Goal: Find contact information: Find contact information

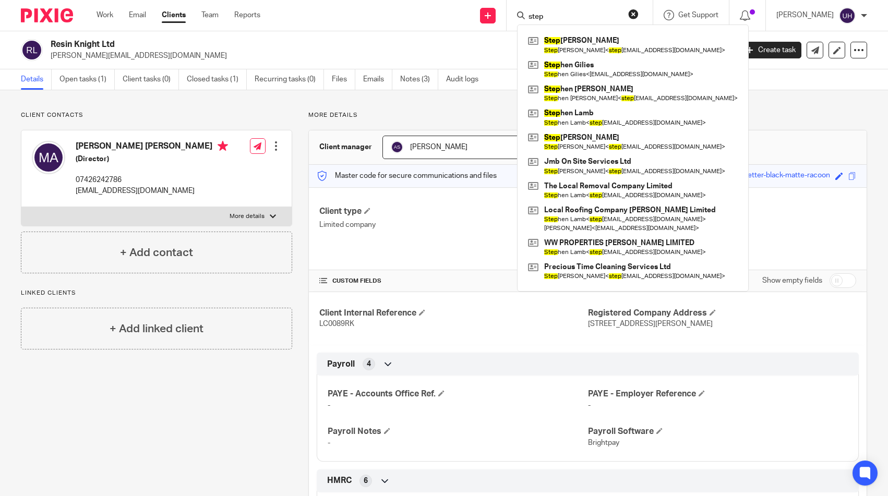
type input "step"
click at [587, 137] on link at bounding box center [633, 142] width 215 height 24
click at [610, 136] on link at bounding box center [633, 142] width 215 height 24
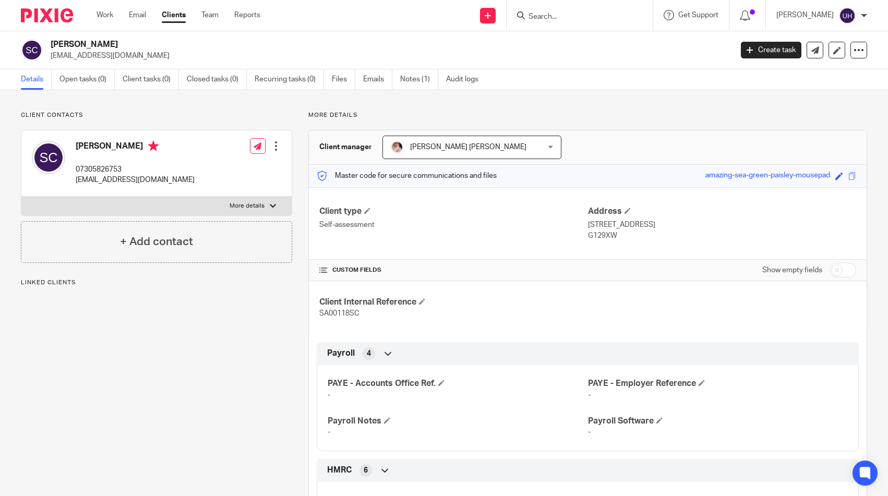
click at [138, 182] on p "[EMAIL_ADDRESS][DOMAIN_NAME]" at bounding box center [135, 180] width 119 height 10
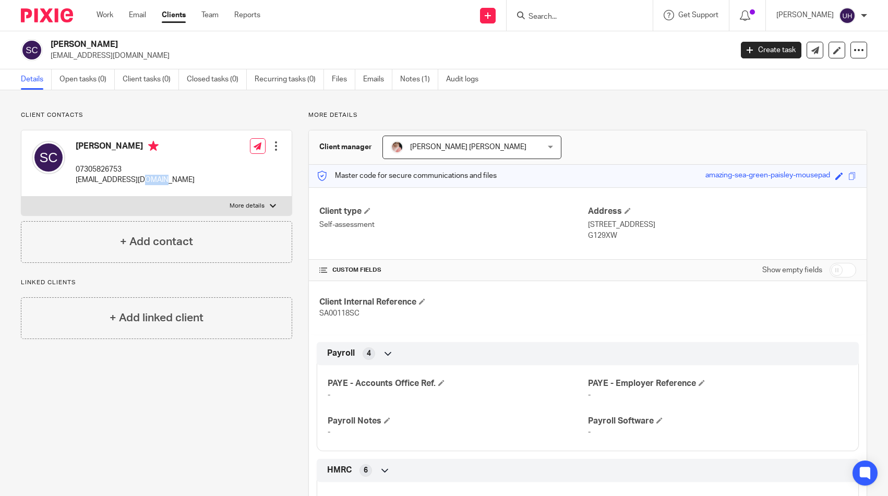
click at [138, 182] on p "[EMAIL_ADDRESS][DOMAIN_NAME]" at bounding box center [135, 180] width 119 height 10
copy div "[EMAIL_ADDRESS][DOMAIN_NAME]"
